Goal: Navigation & Orientation: Find specific page/section

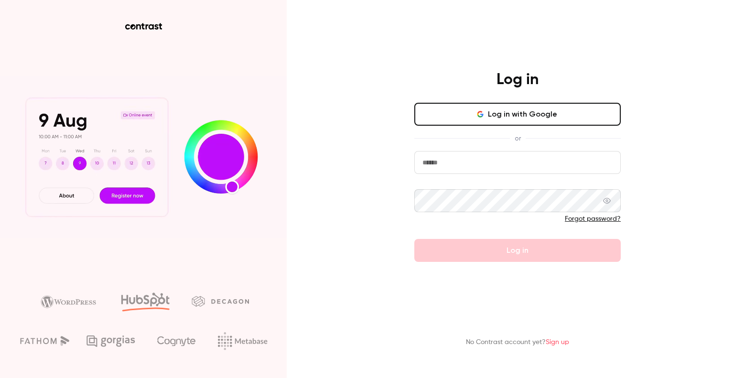
type input "**********"
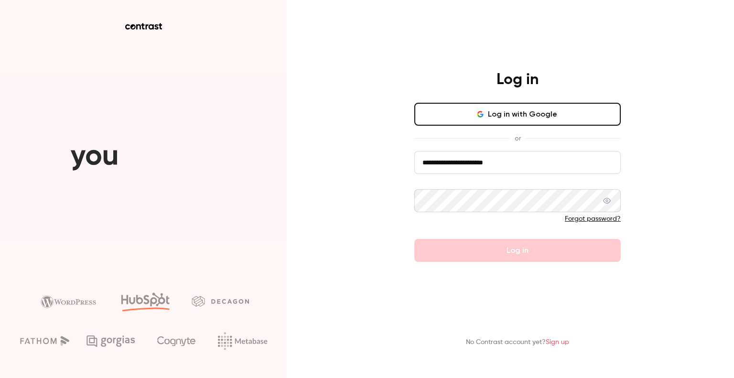
click at [461, 112] on button "Log in with Google" at bounding box center [517, 114] width 206 height 23
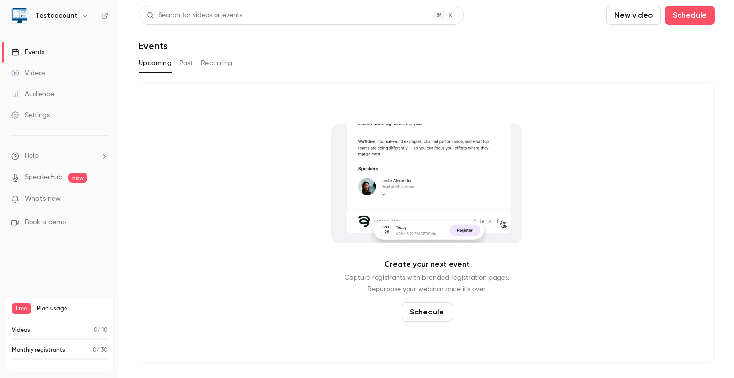
click at [62, 82] on link "Videos" at bounding box center [59, 73] width 119 height 21
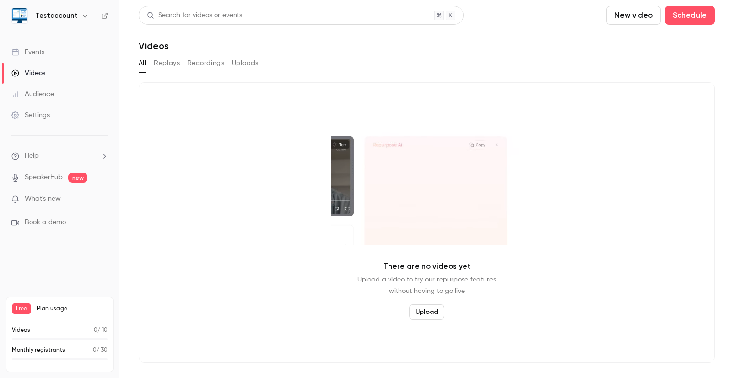
click at [62, 223] on span "Book a demo" at bounding box center [45, 222] width 41 height 10
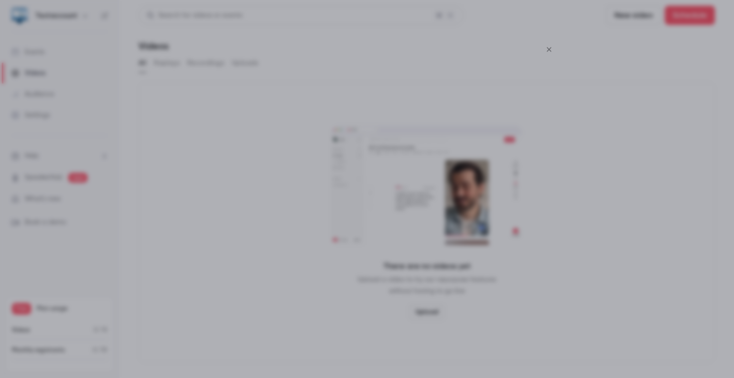
click at [544, 50] on icon "Close" at bounding box center [548, 49] width 11 height 8
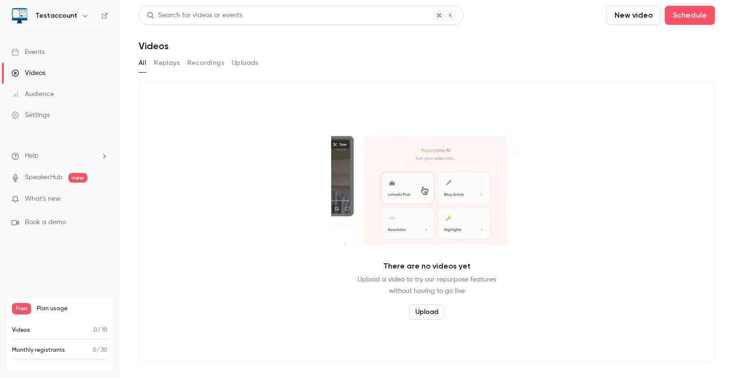
click at [223, 157] on div "There are no videos yet Upload a video to try our repurpose features without ha…" at bounding box center [427, 222] width 576 height 280
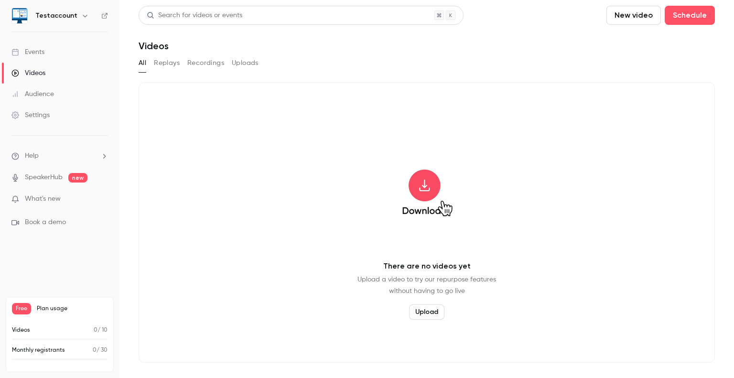
click at [79, 19] on button "button" at bounding box center [84, 15] width 11 height 11
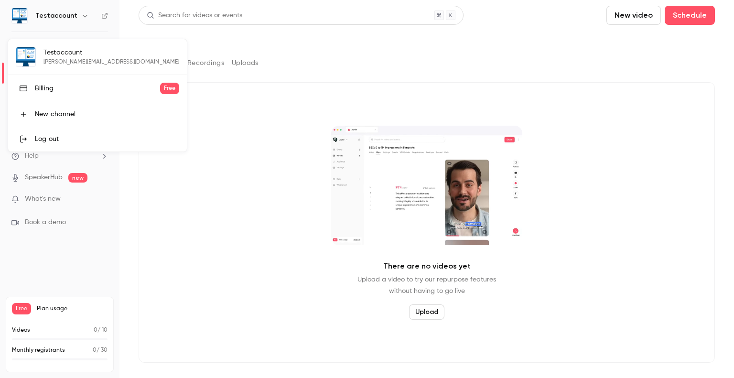
click at [384, 60] on div at bounding box center [367, 189] width 734 height 378
